Goal: Download file/media: Obtain a digital file from the website

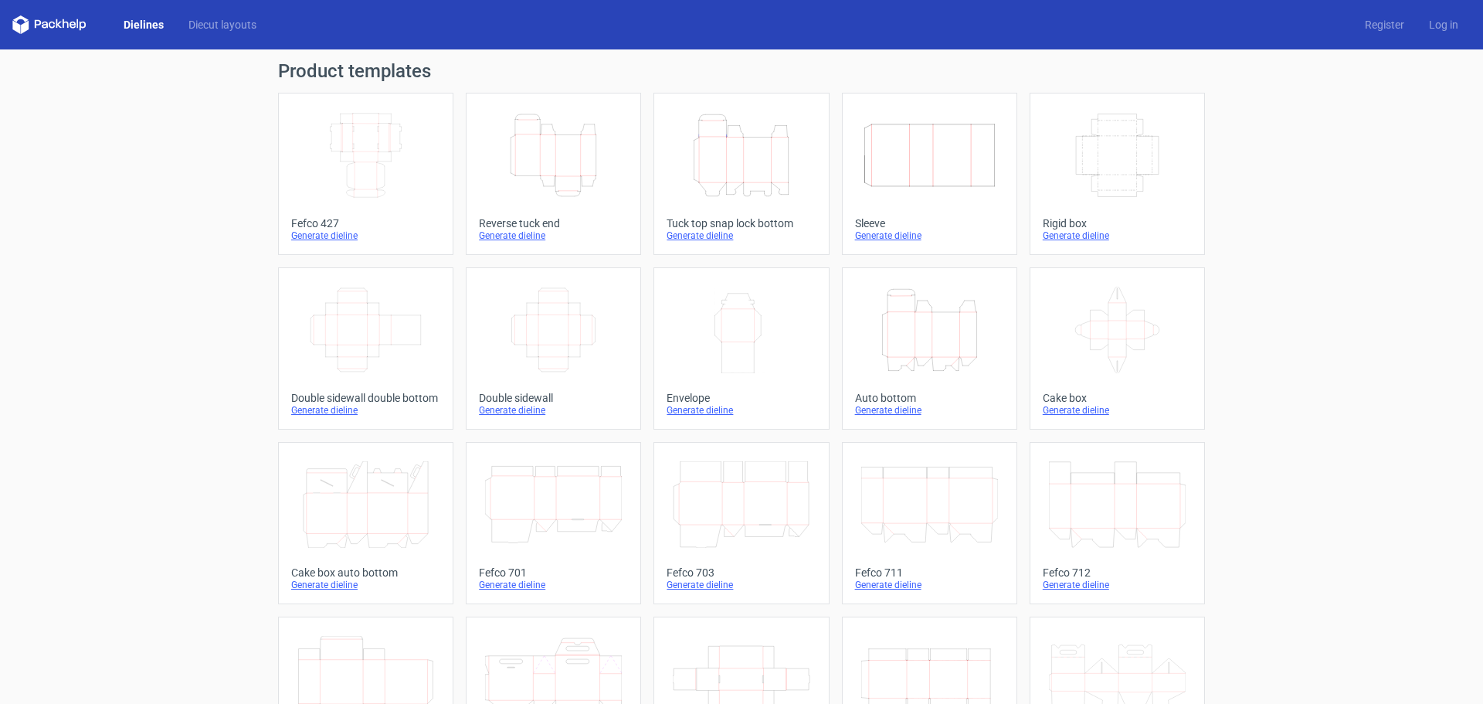
click at [761, 143] on icon "Height Depth Width" at bounding box center [741, 155] width 137 height 87
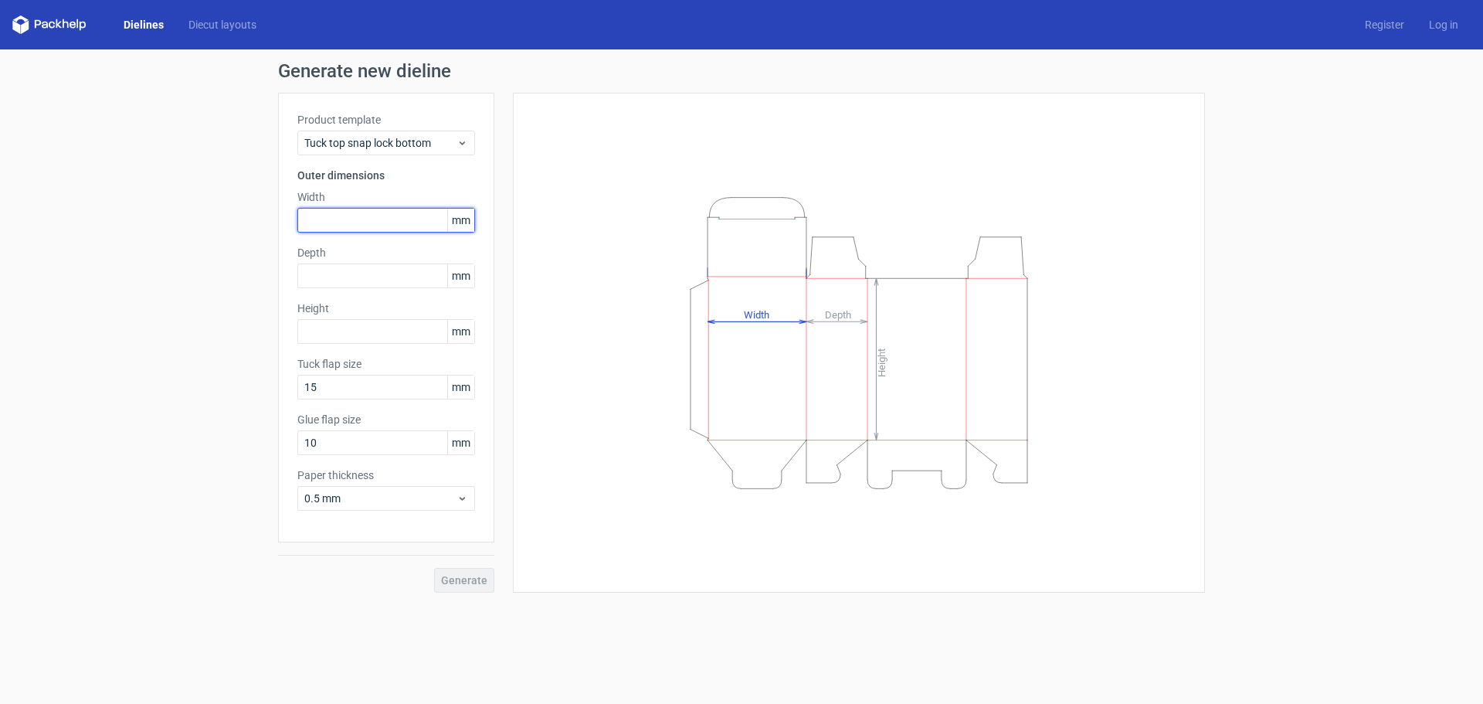
click at [325, 219] on input "text" at bounding box center [386, 220] width 178 height 25
type input "94"
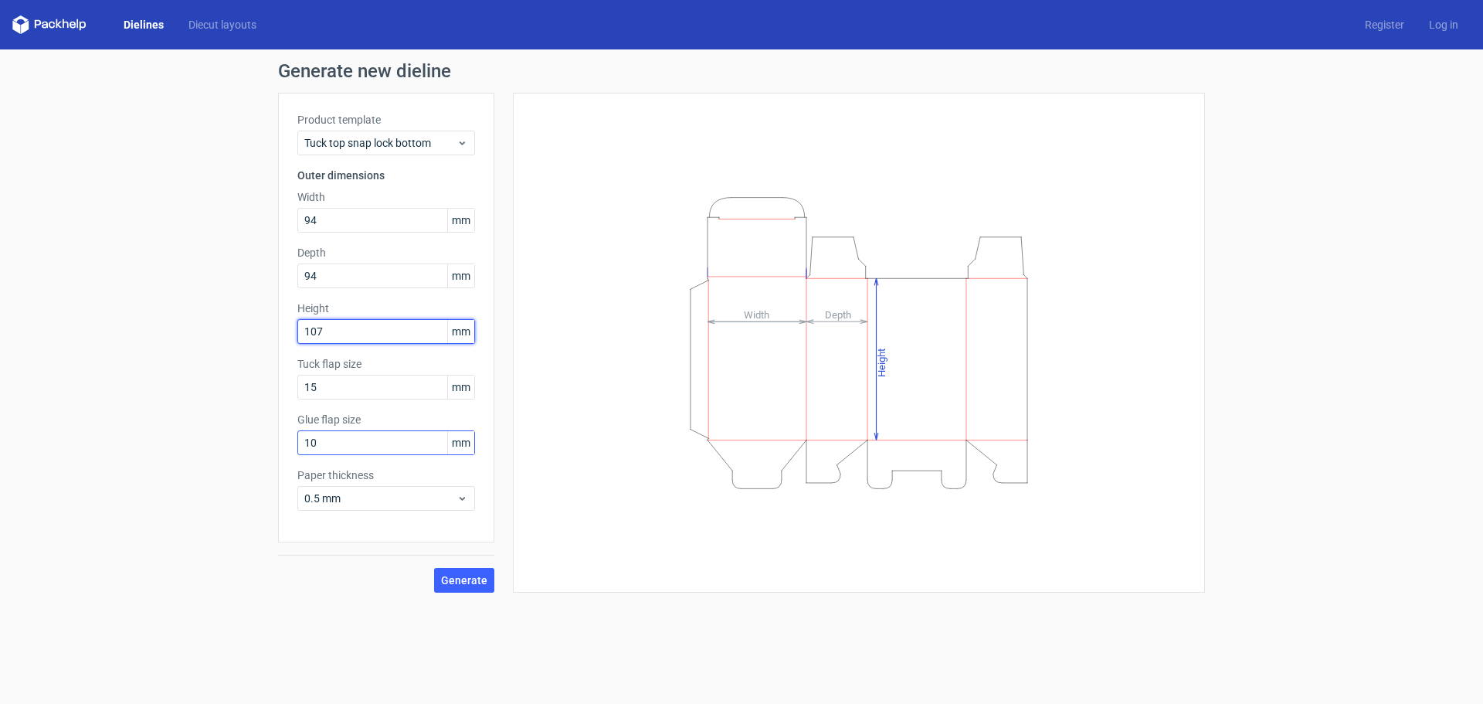
type input "107"
drag, startPoint x: 330, startPoint y: 441, endPoint x: 297, endPoint y: 442, distance: 32.5
click at [299, 442] on input "10" at bounding box center [386, 442] width 178 height 25
type input "15"
click at [463, 579] on span "Generate" at bounding box center [464, 580] width 46 height 11
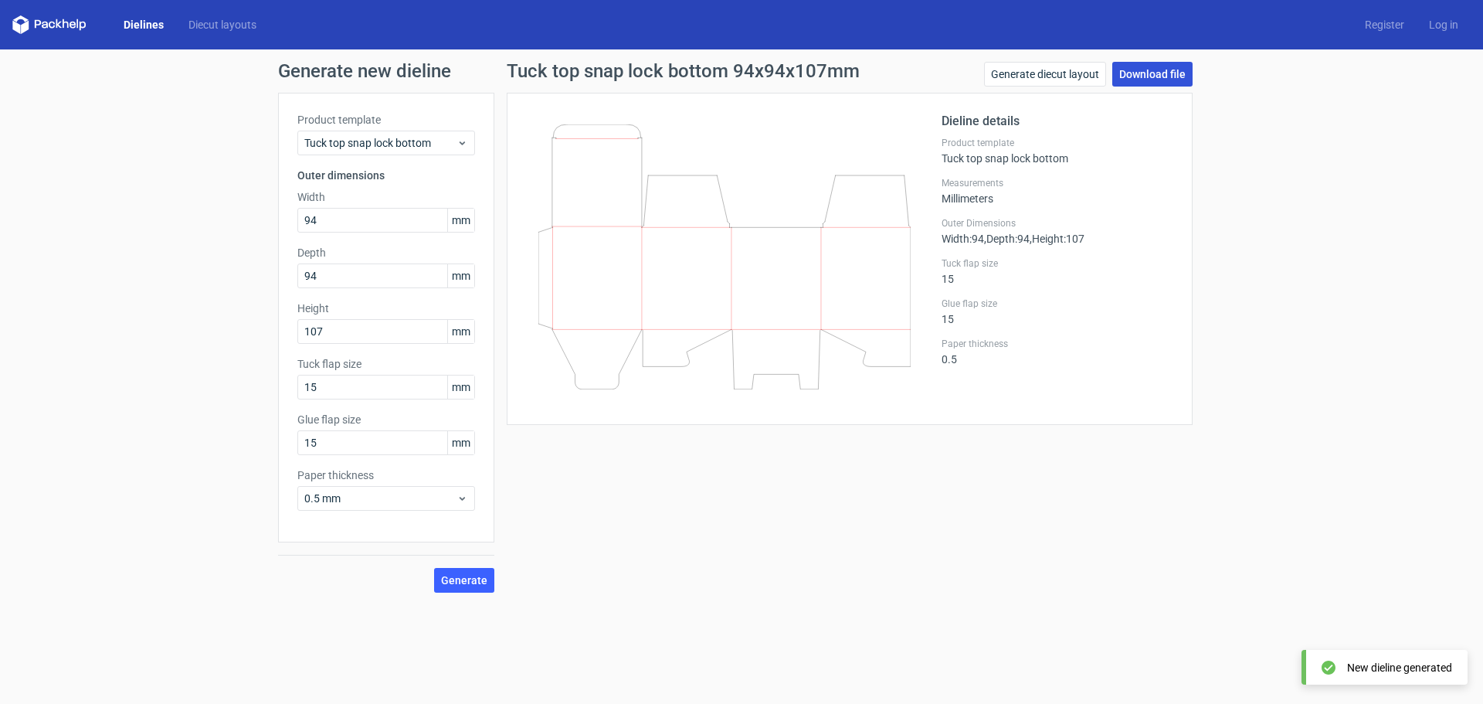
click at [1133, 72] on link "Download file" at bounding box center [1153, 74] width 80 height 25
click at [373, 208] on input "94" at bounding box center [386, 220] width 178 height 25
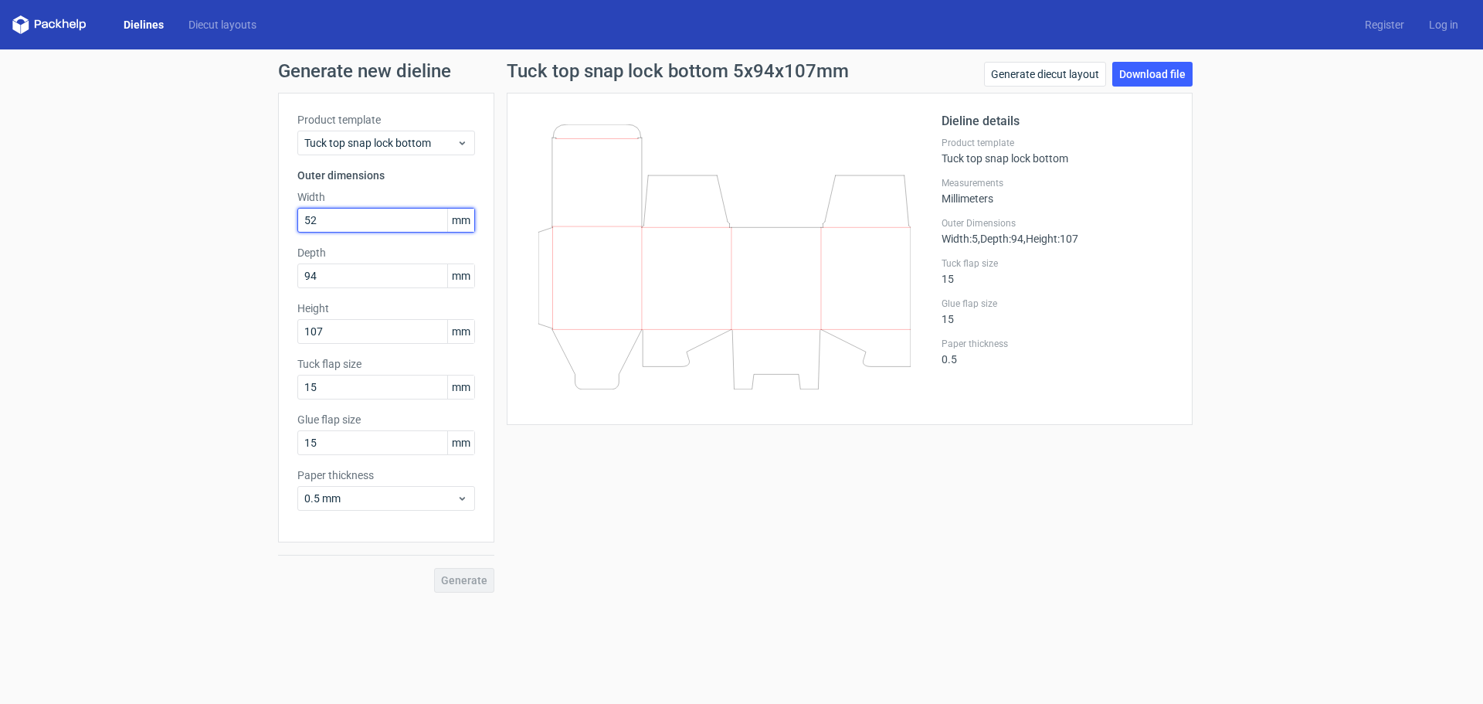
type input "52"
click at [462, 576] on span "Generate" at bounding box center [464, 580] width 46 height 11
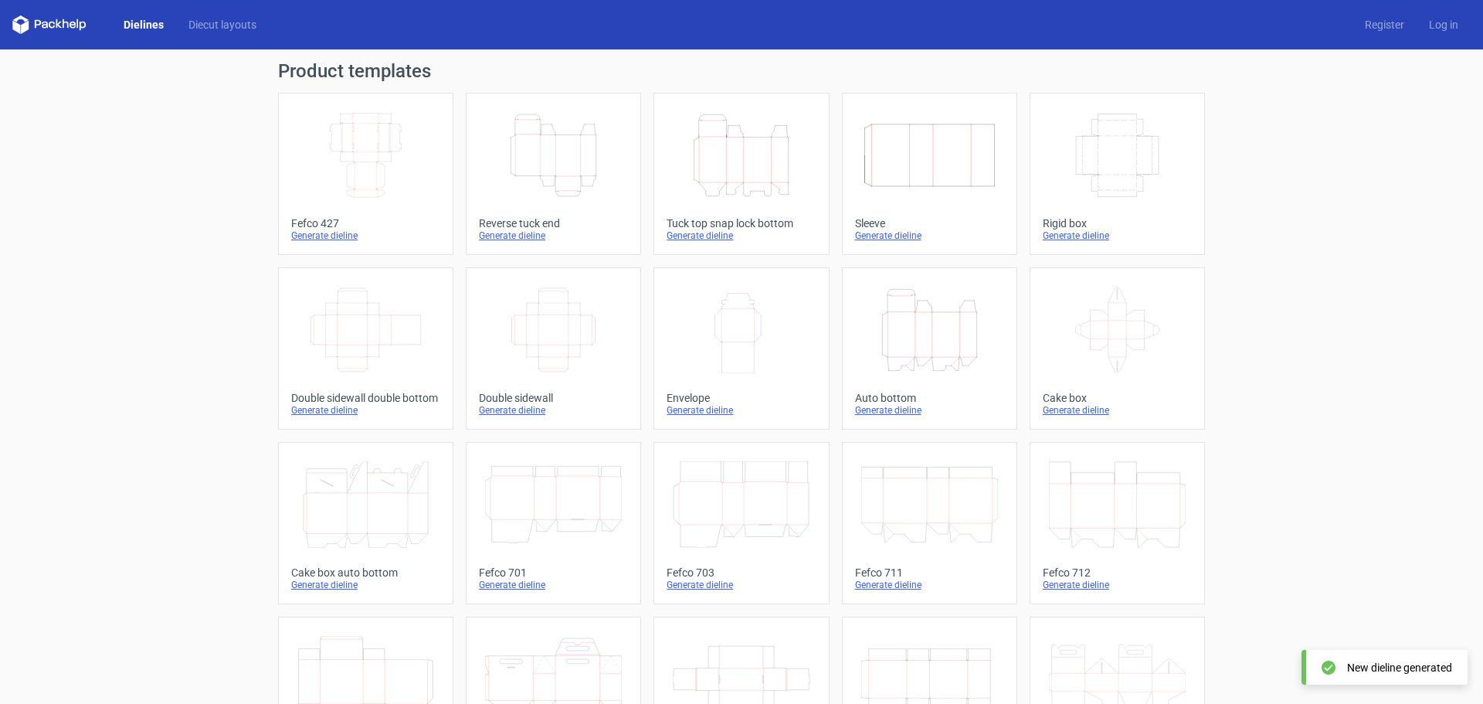
click at [549, 161] on icon "Height Depth Width" at bounding box center [553, 155] width 137 height 87
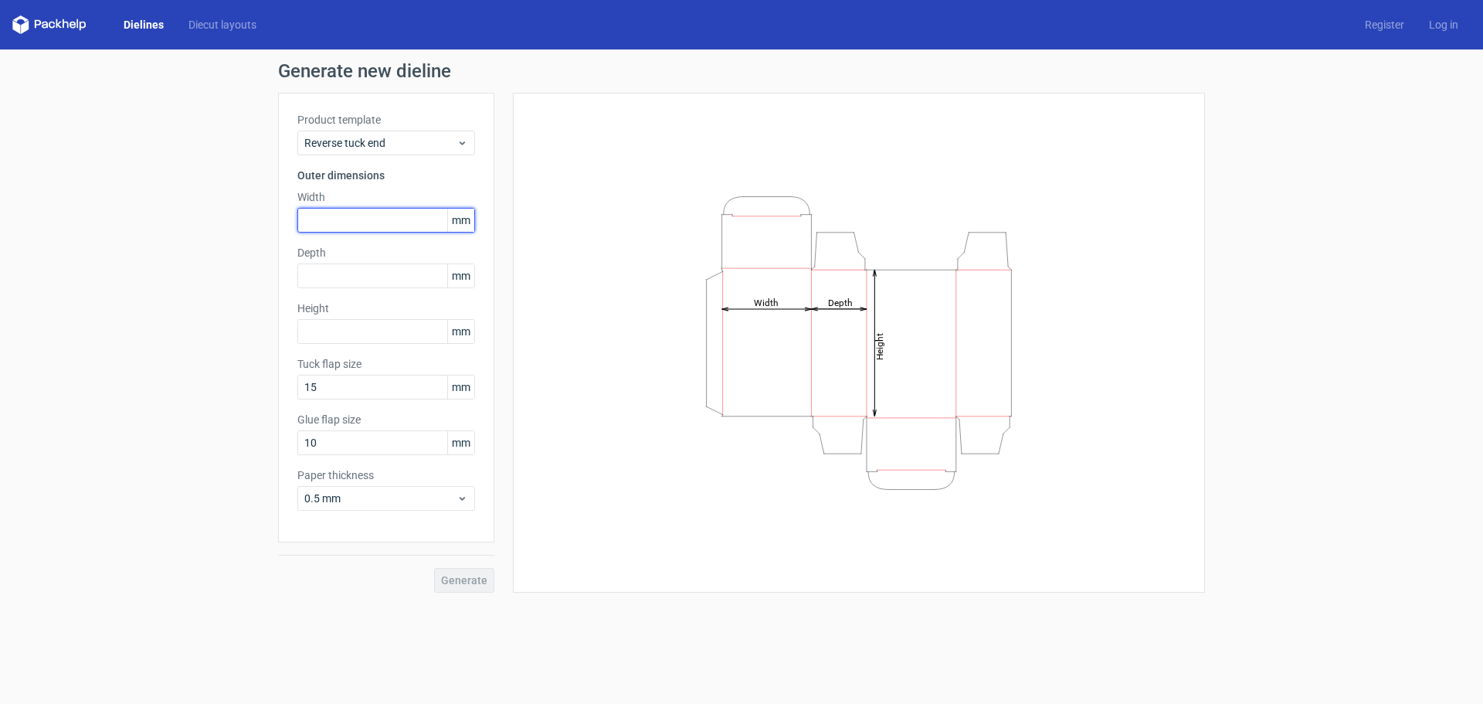
click at [342, 222] on input "text" at bounding box center [386, 220] width 178 height 25
type input "52"
type input "107"
type input "15"
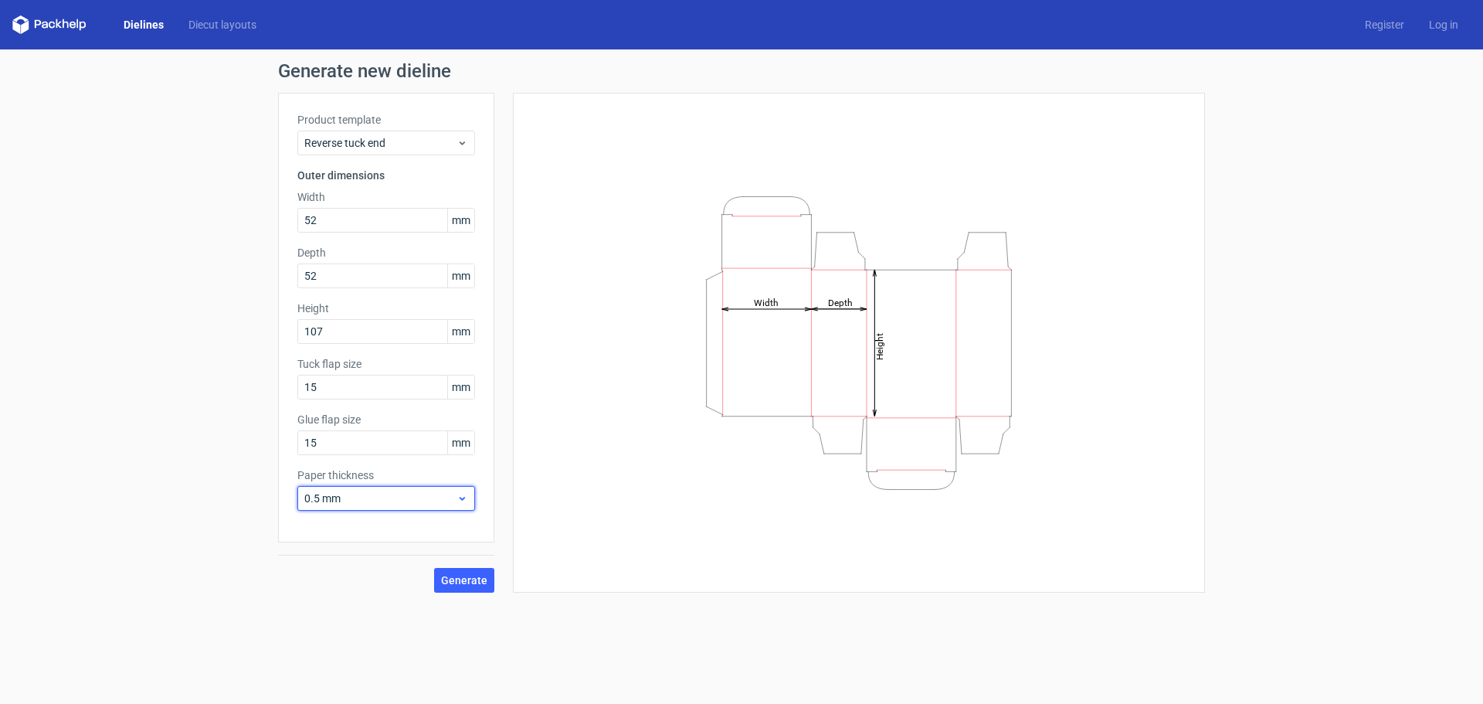
click at [436, 497] on span "0.5 mm" at bounding box center [380, 498] width 152 height 15
click at [346, 536] on div "0.4 mm" at bounding box center [386, 532] width 165 height 25
click at [471, 575] on span "Generate" at bounding box center [464, 580] width 46 height 11
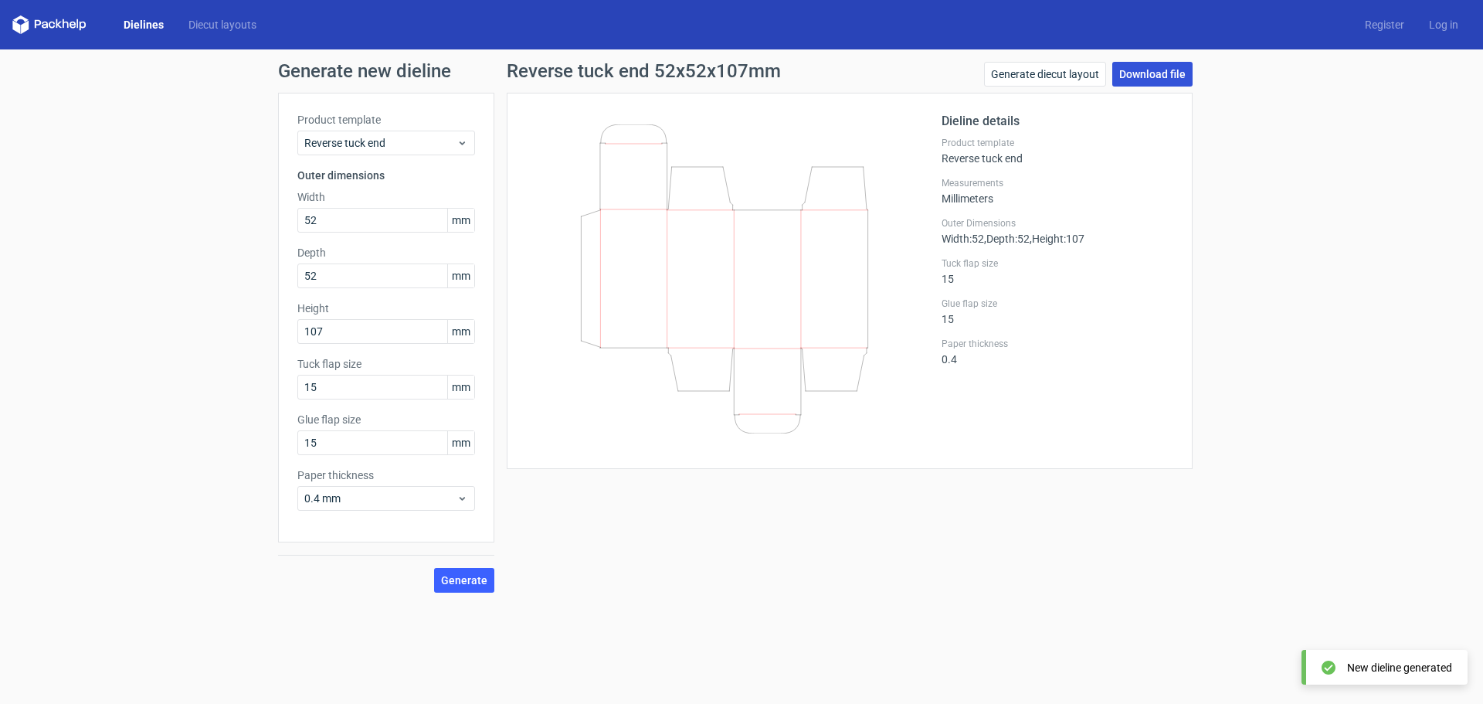
click at [1138, 83] on link "Download file" at bounding box center [1153, 74] width 80 height 25
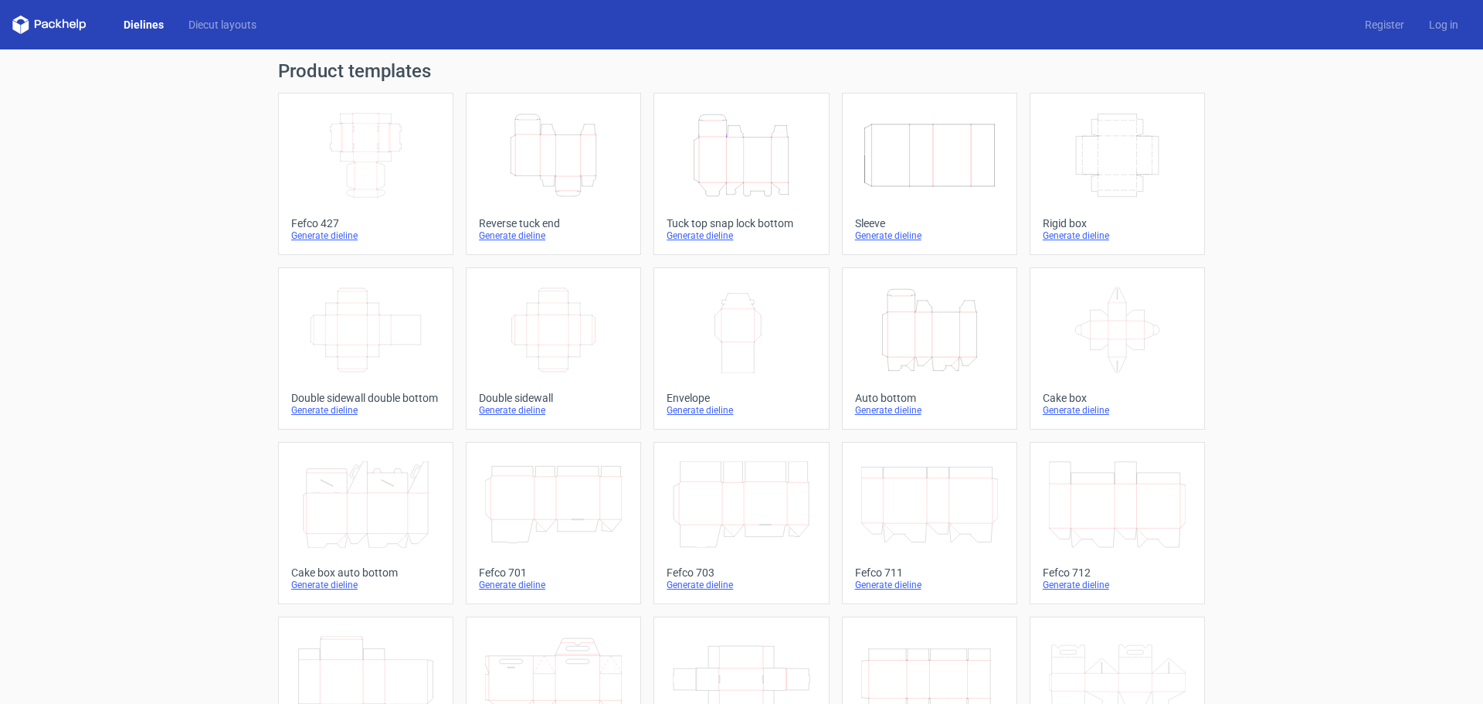
click at [768, 190] on icon "Height Depth Width" at bounding box center [741, 155] width 137 height 87
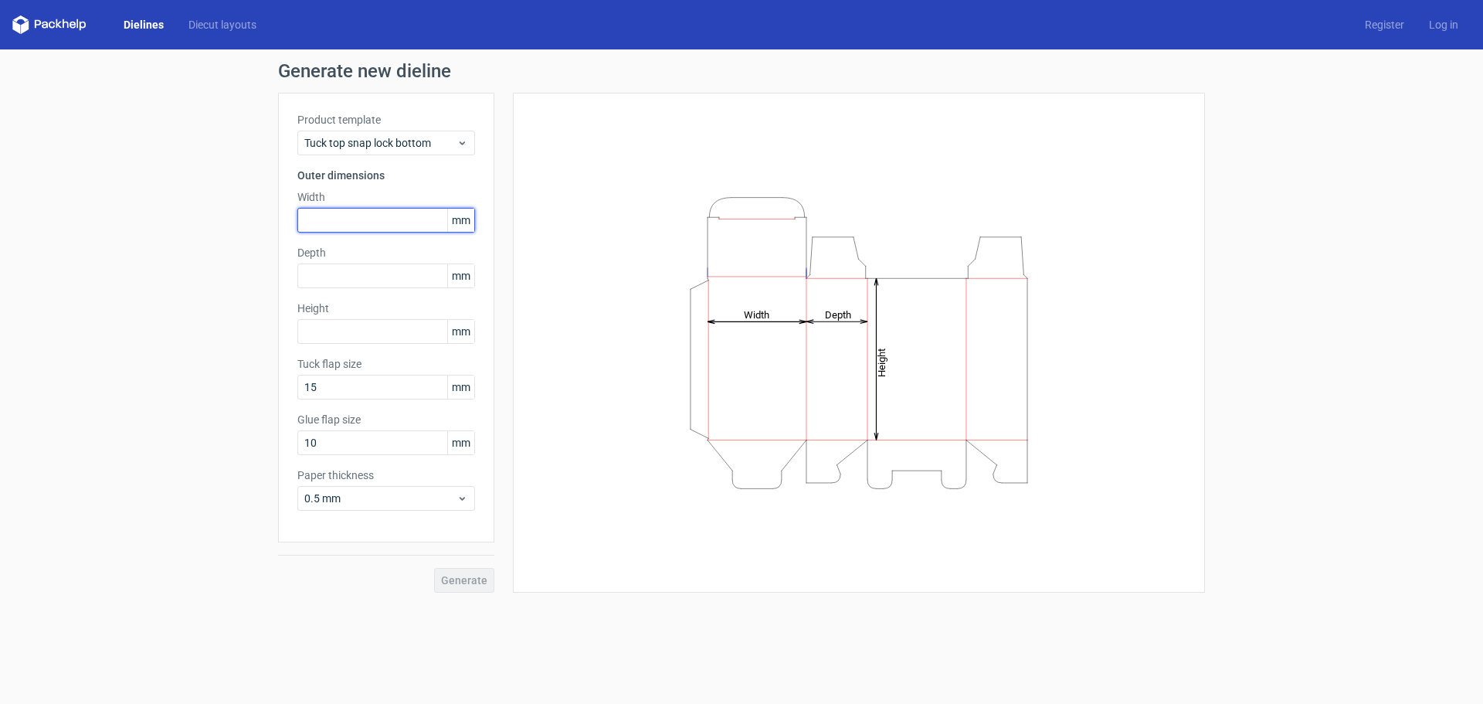
click at [351, 220] on input "text" at bounding box center [386, 220] width 178 height 25
type input "57"
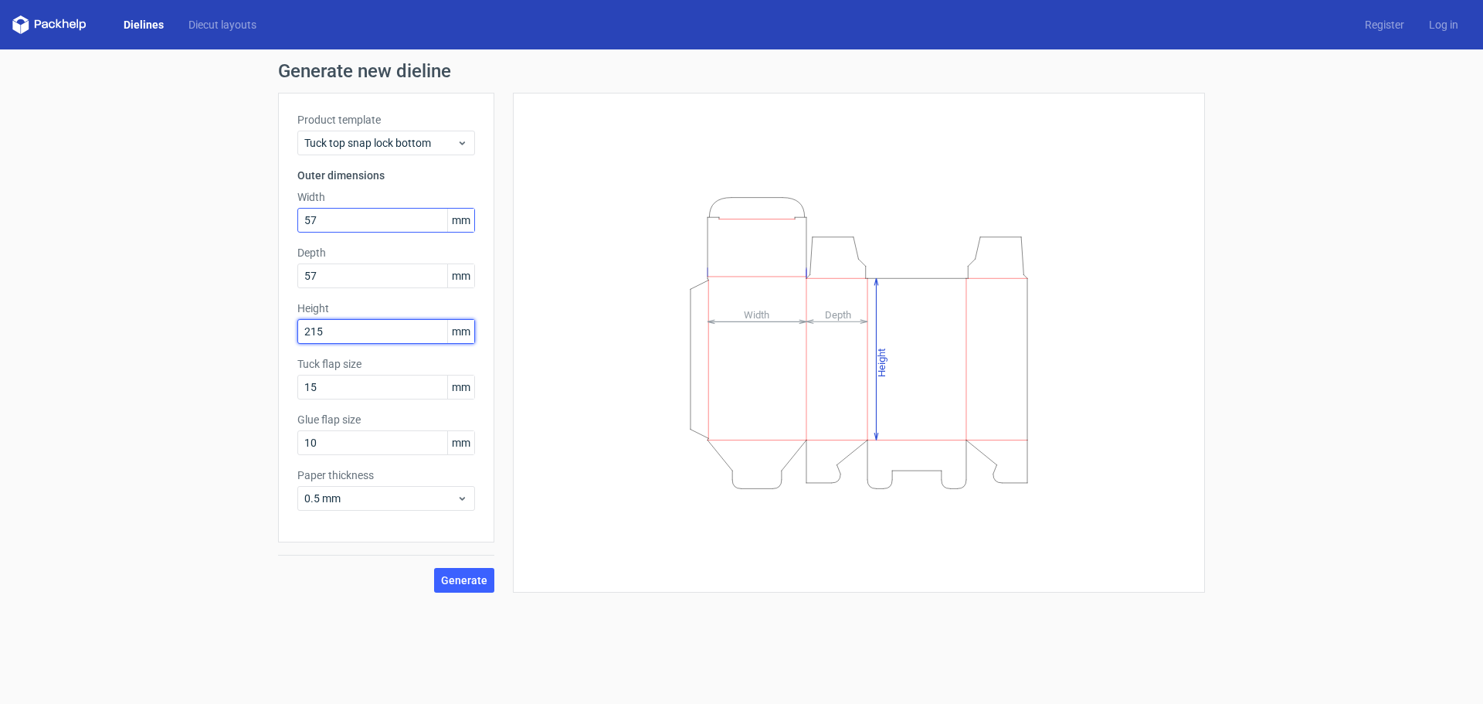
type input "215"
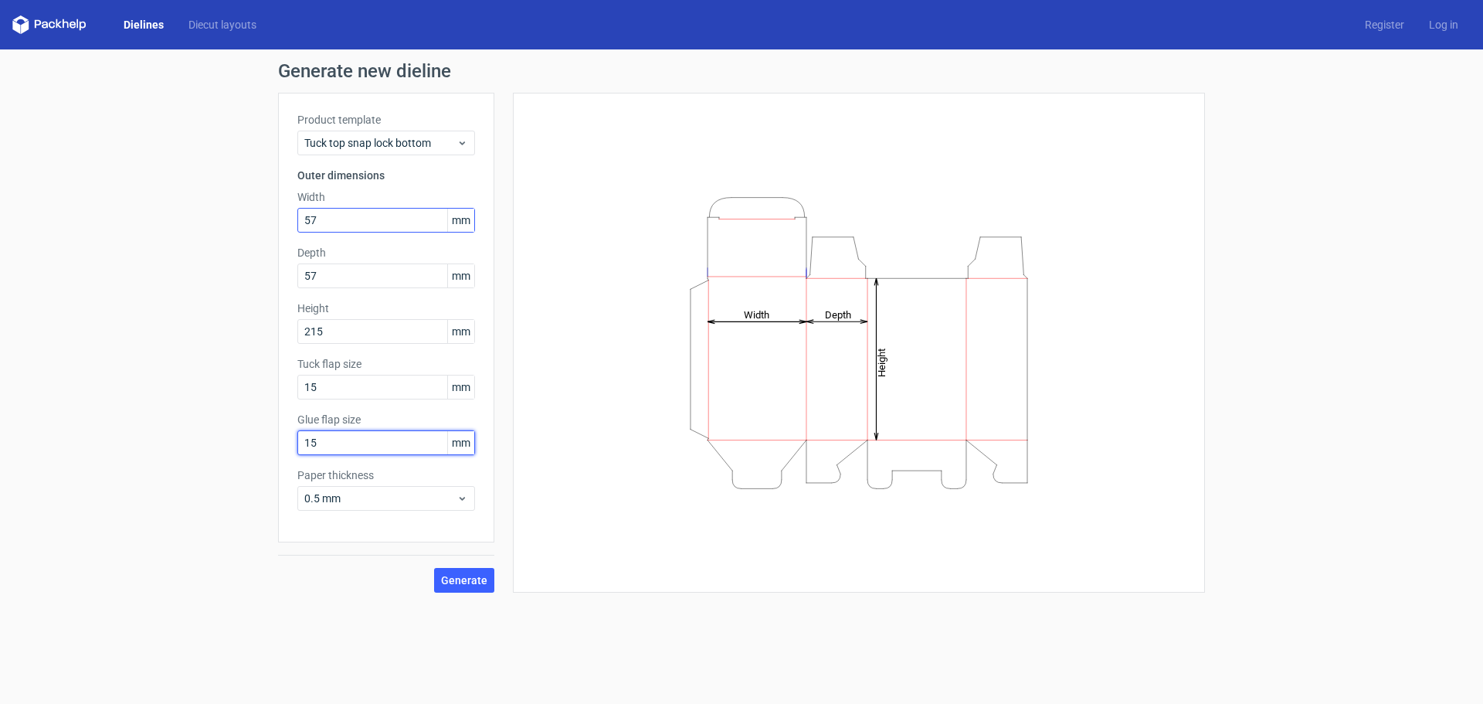
type input "15"
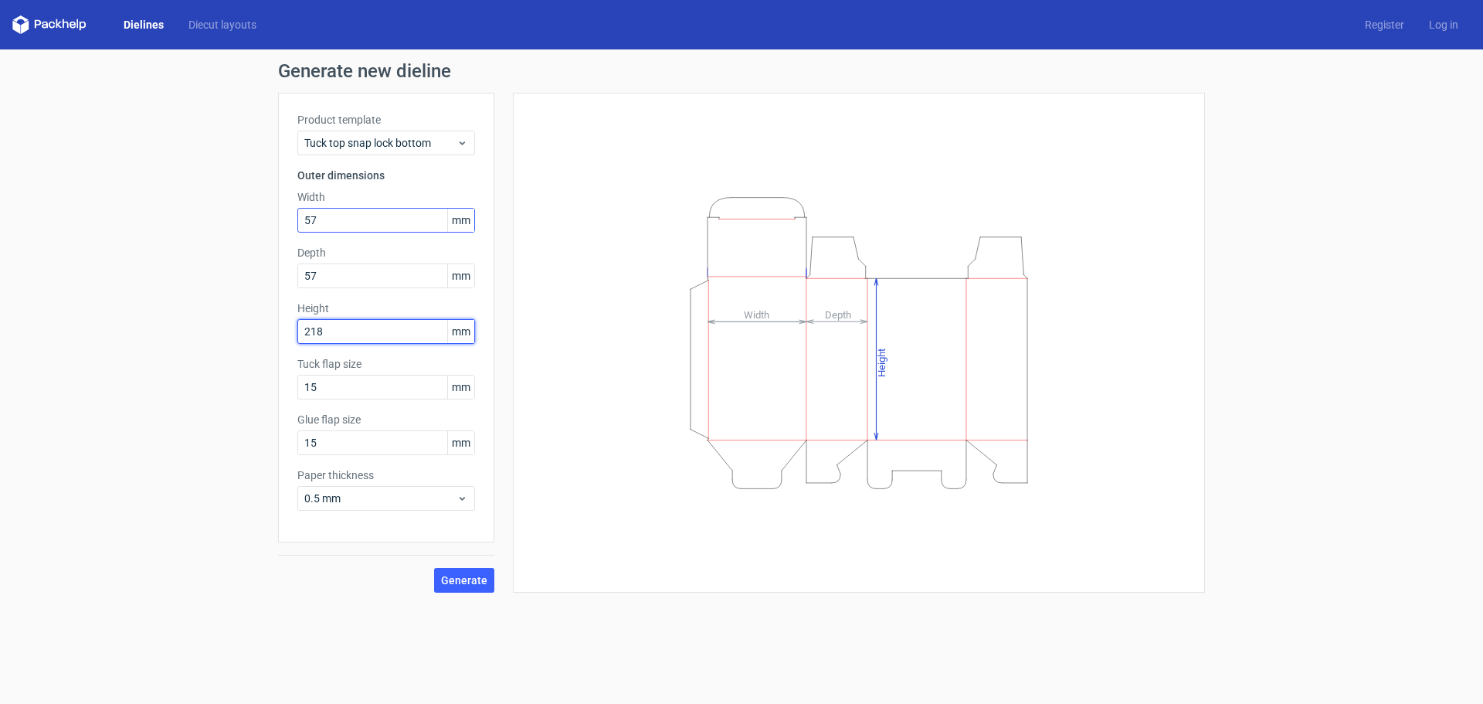
type input "218"
click at [469, 584] on span "Generate" at bounding box center [464, 580] width 46 height 11
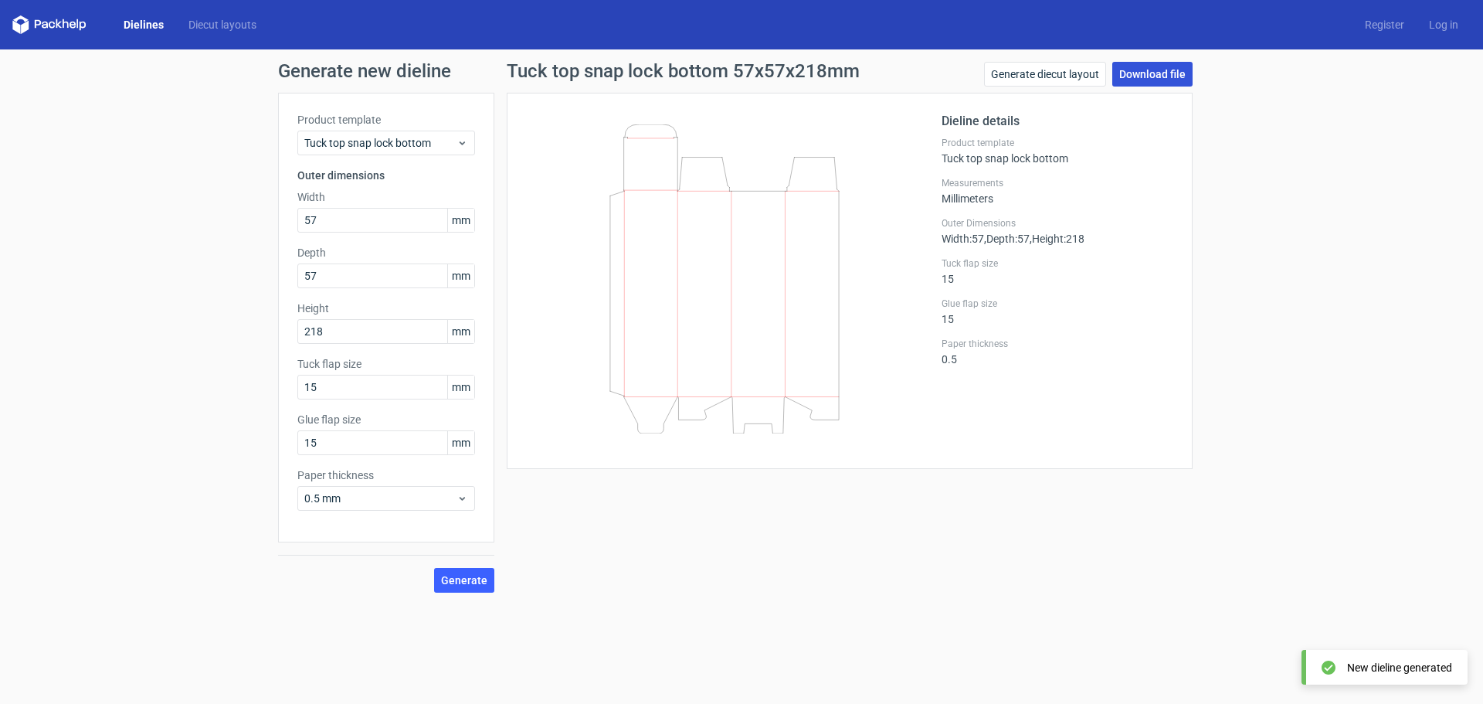
click at [1145, 66] on link "Download file" at bounding box center [1153, 74] width 80 height 25
